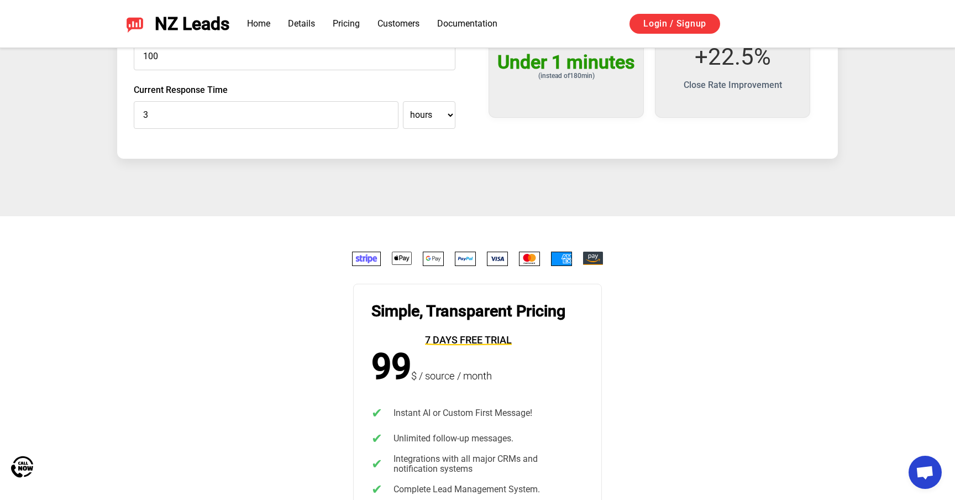
scroll to position [1989, 0]
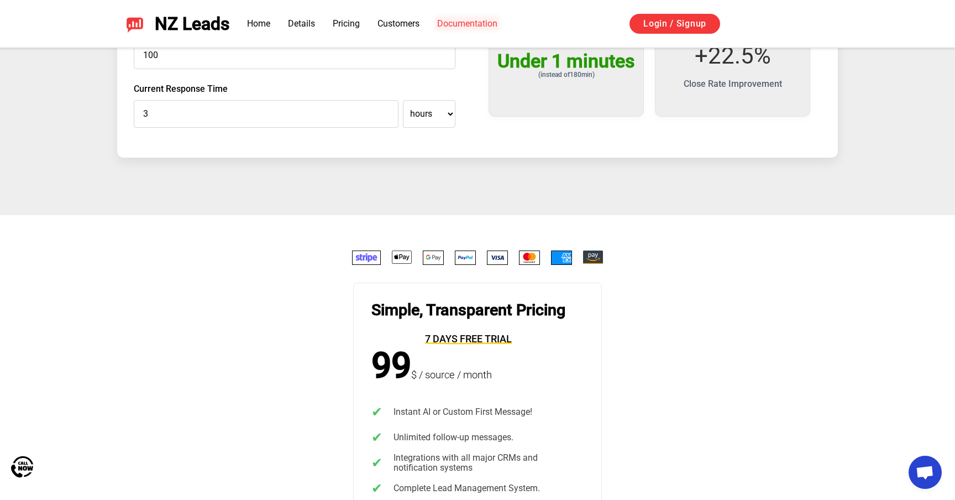
click at [445, 23] on link "Documentation" at bounding box center [467, 23] width 60 height 10
